Goal: Browse casually

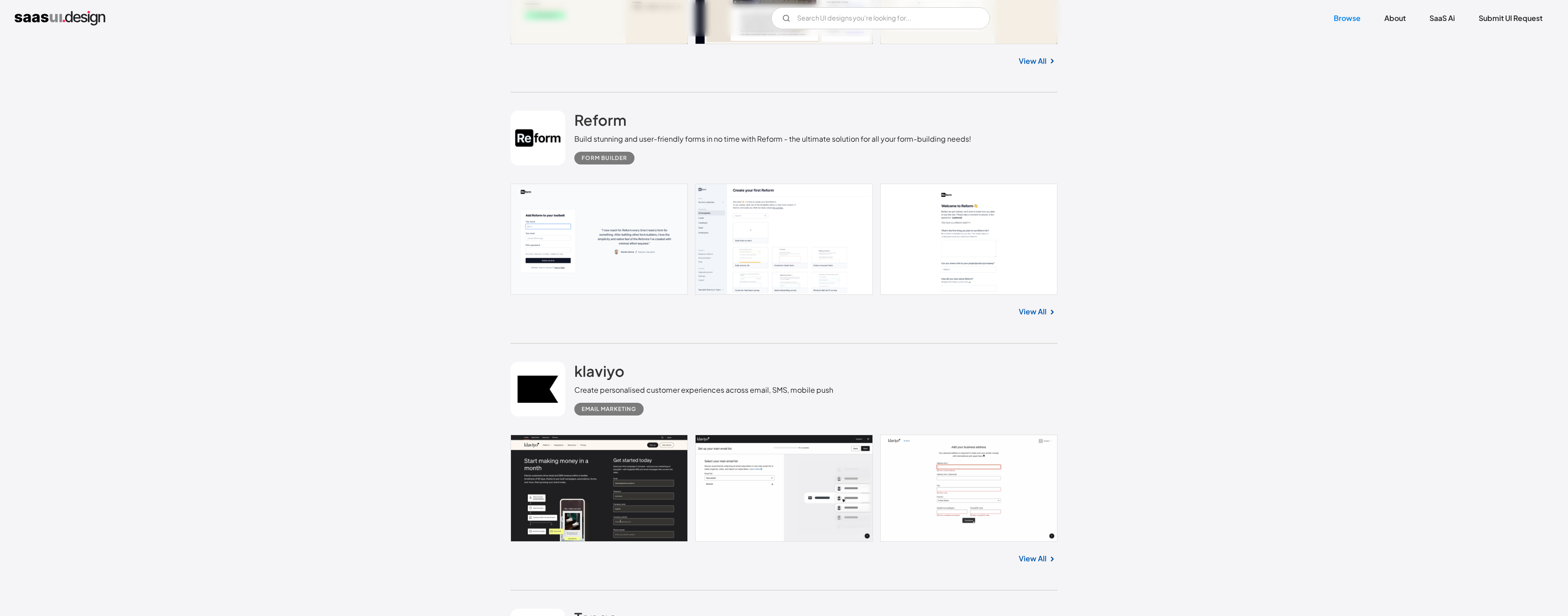
scroll to position [1157, 0]
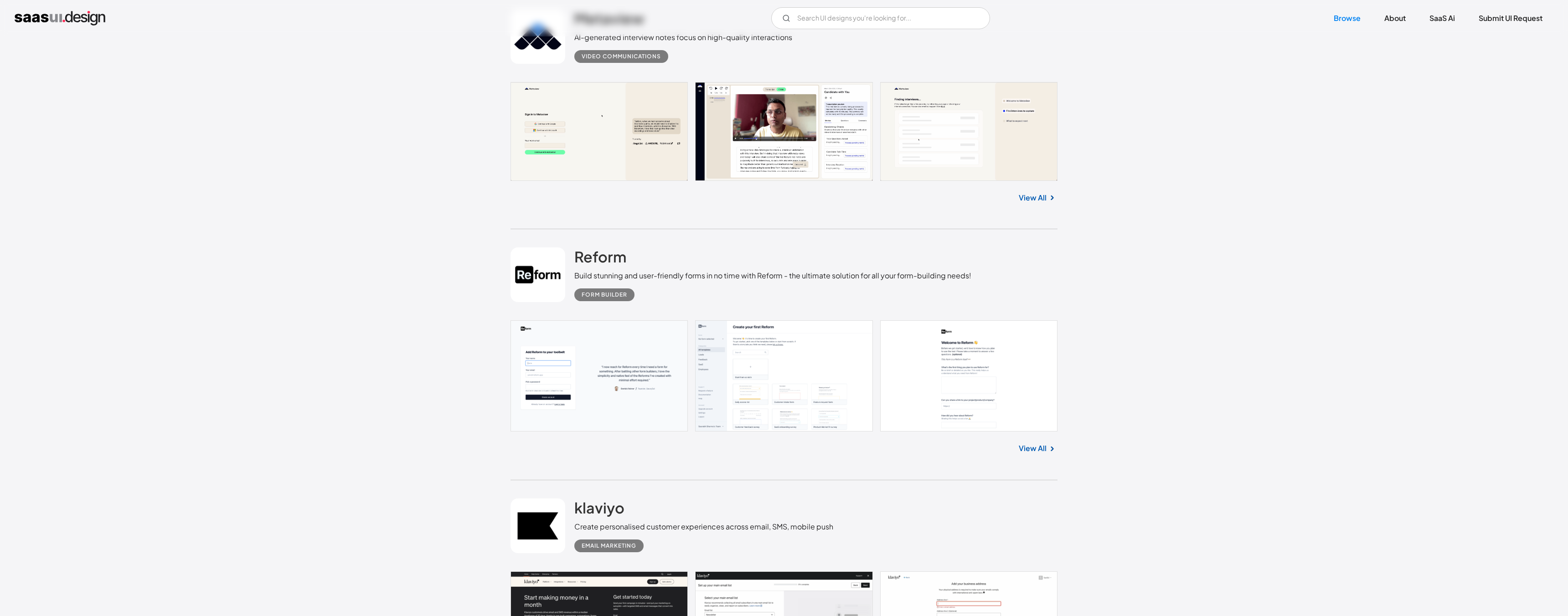
click at [824, 125] on link at bounding box center [784, 131] width 547 height 99
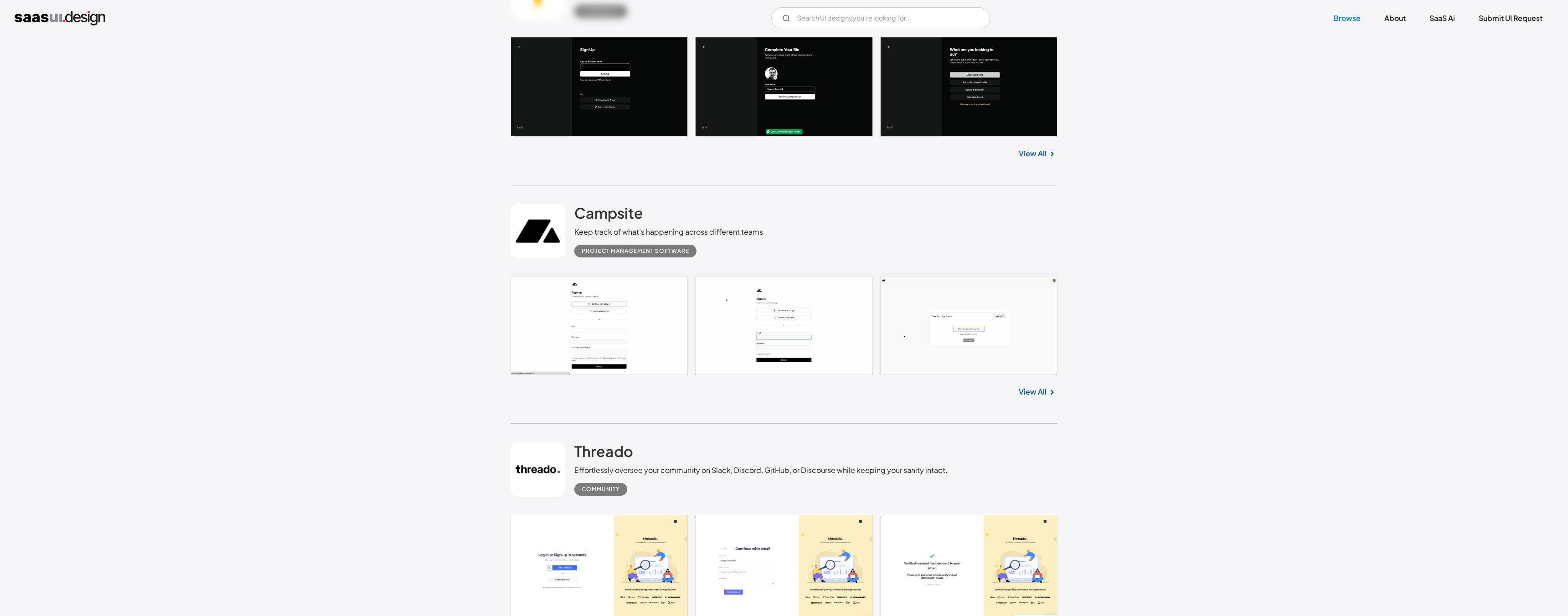
scroll to position [6396, 0]
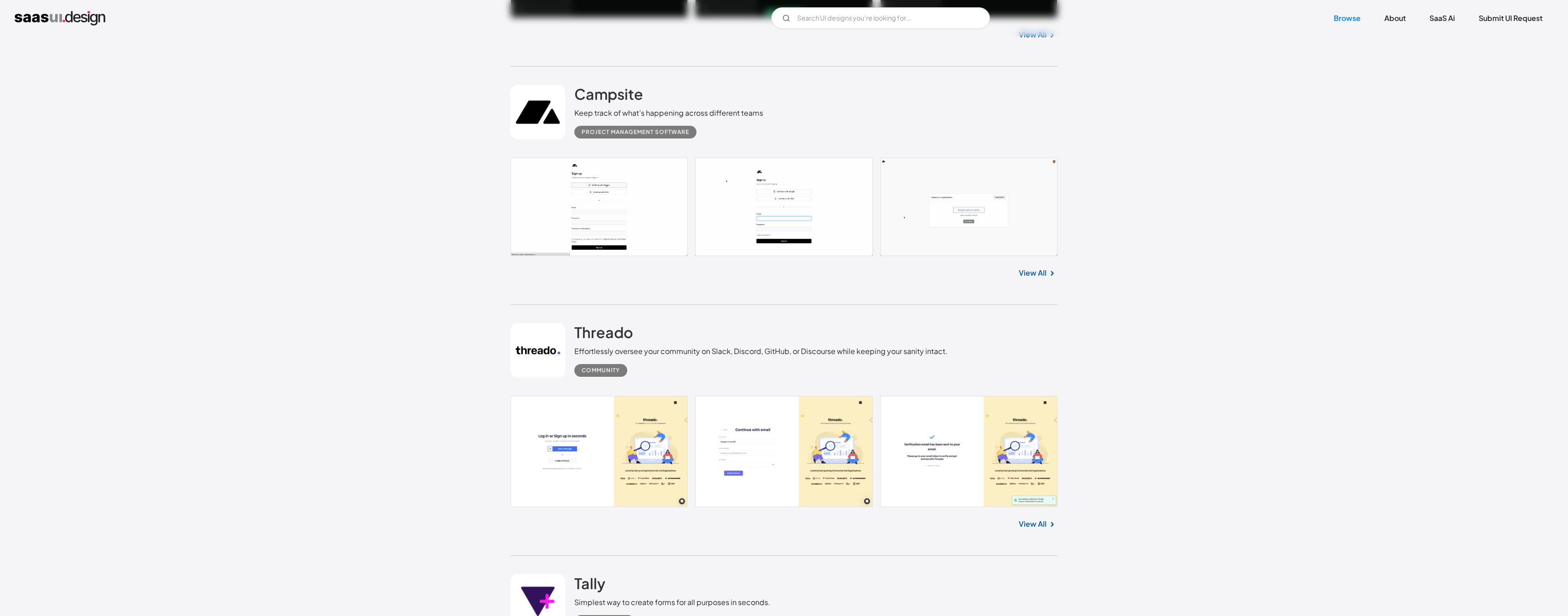
click at [671, 214] on link at bounding box center [784, 207] width 547 height 99
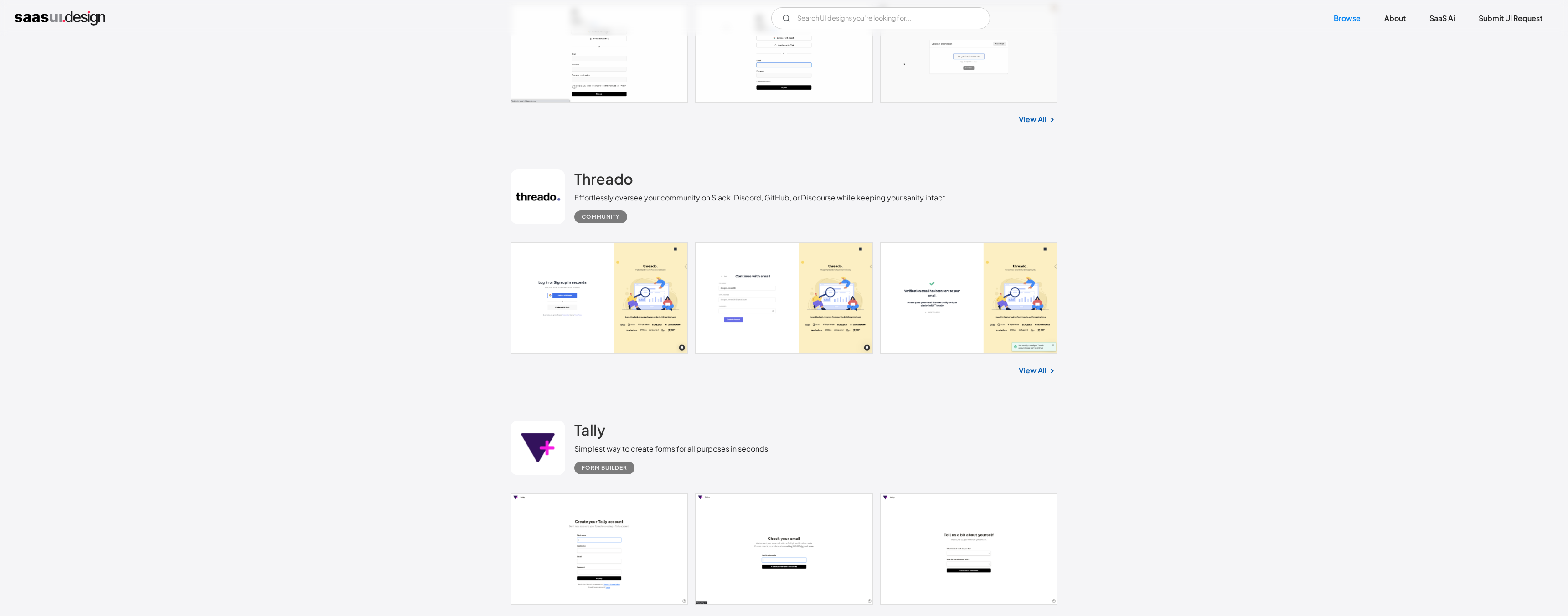
scroll to position [6551, 0]
drag, startPoint x: 671, startPoint y: 214, endPoint x: 964, endPoint y: 24, distance: 349.2
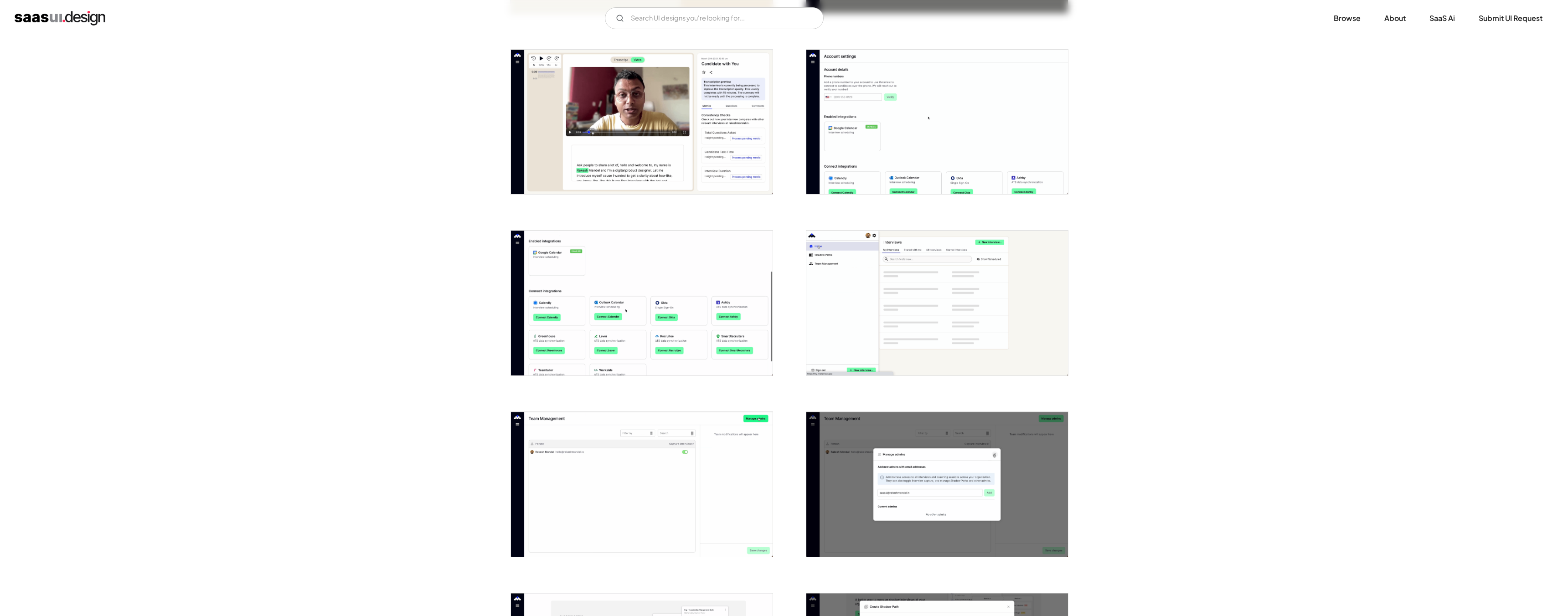
scroll to position [680, 0]
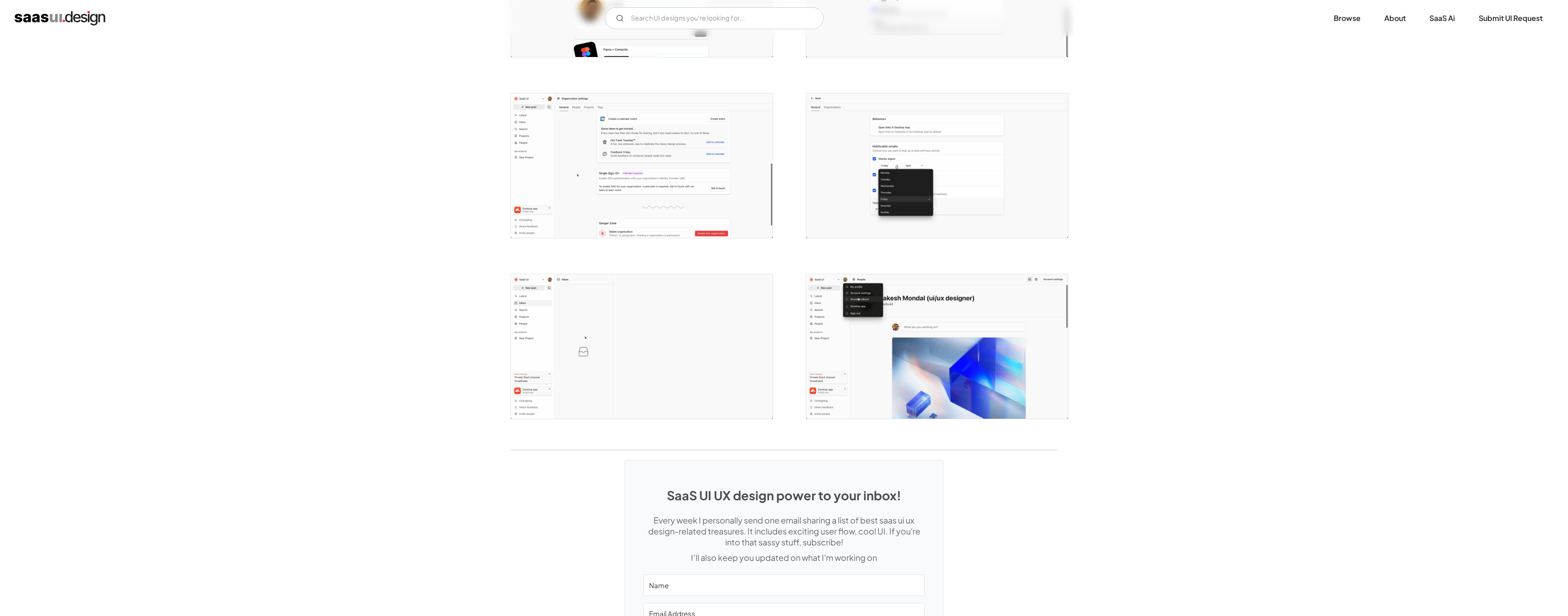
scroll to position [1741, 0]
